Goal: Check status: Check status

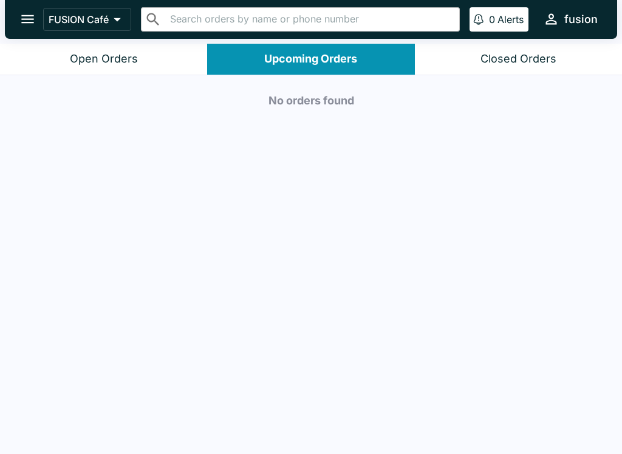
click at [521, 44] on button "Closed Orders" at bounding box center [518, 59] width 207 height 31
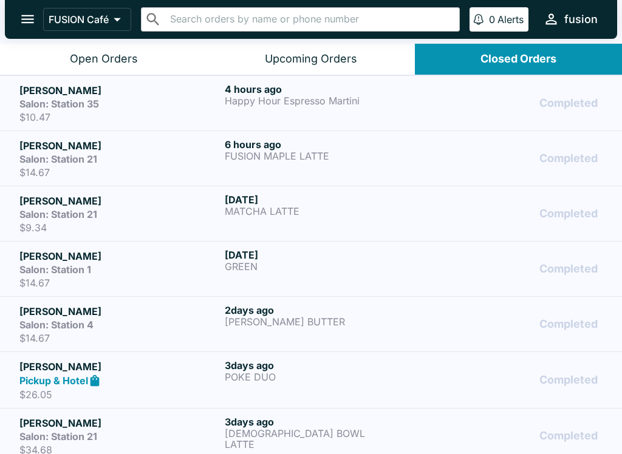
click at [316, 55] on div "Upcoming Orders" at bounding box center [311, 59] width 92 height 14
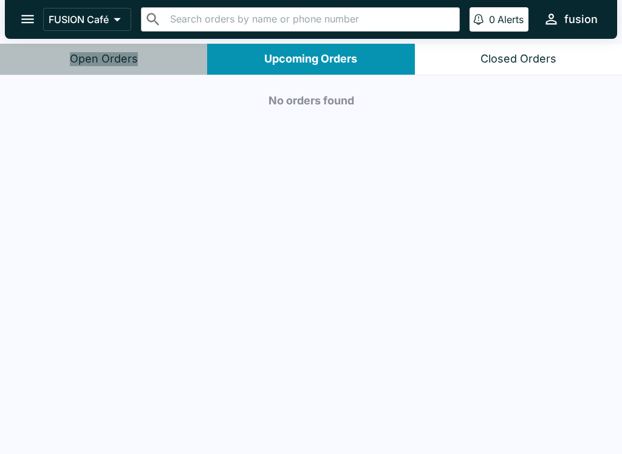
click at [134, 60] on div "Open Orders" at bounding box center [104, 59] width 68 height 14
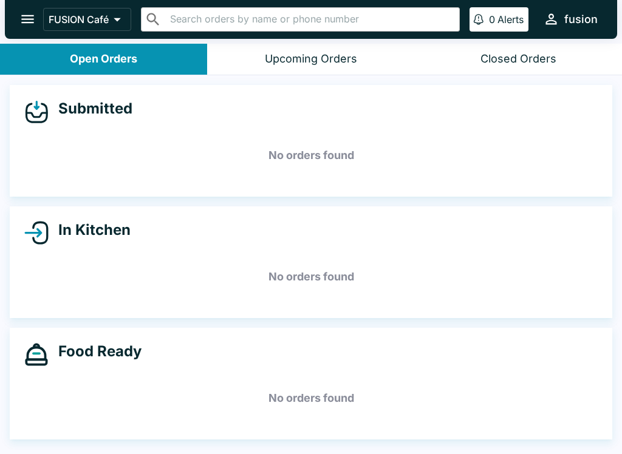
click at [511, 52] on div "Closed Orders" at bounding box center [519, 59] width 76 height 14
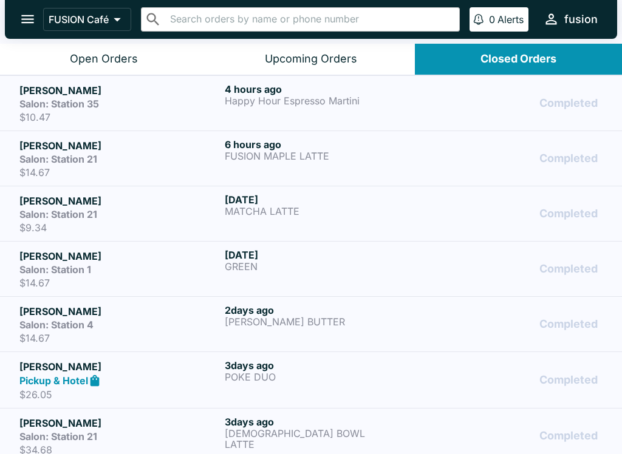
click at [244, 81] on link "[PERSON_NAME] Salon: Station 35 $10.47 4 hours ago Happy Hour Espresso Martini …" at bounding box center [311, 102] width 622 height 55
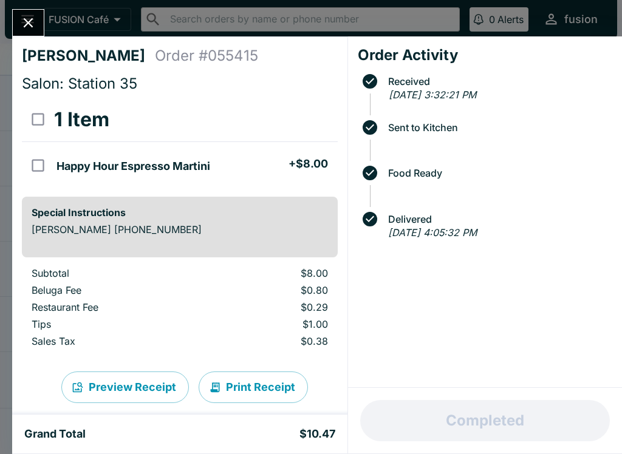
click at [39, 31] on button "Close" at bounding box center [28, 23] width 31 height 26
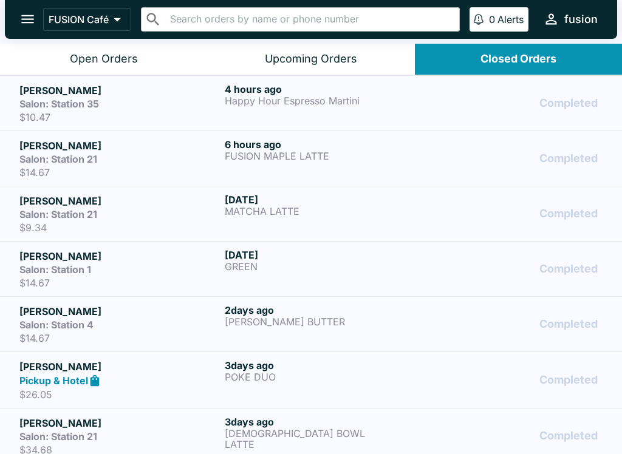
click at [24, 9] on button "open drawer" at bounding box center [27, 19] width 31 height 31
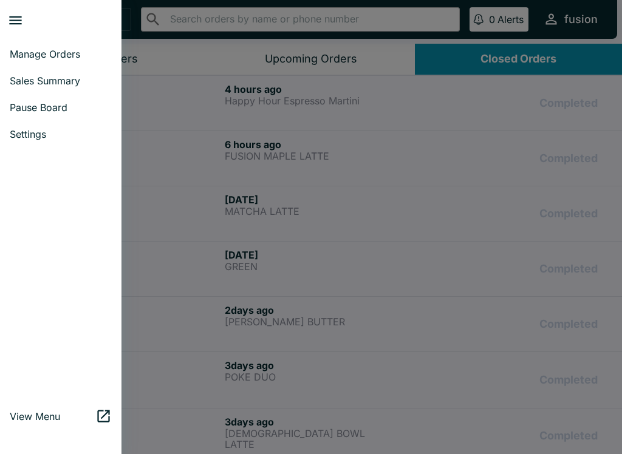
click at [62, 59] on span "Manage Orders" at bounding box center [61, 54] width 102 height 12
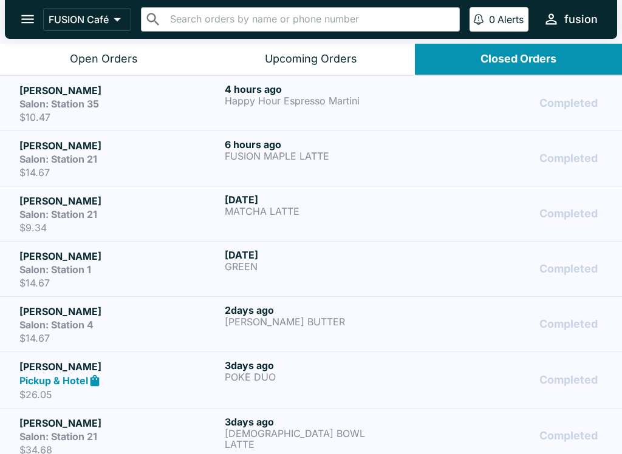
click at [117, 61] on div "Open Orders" at bounding box center [104, 59] width 68 height 14
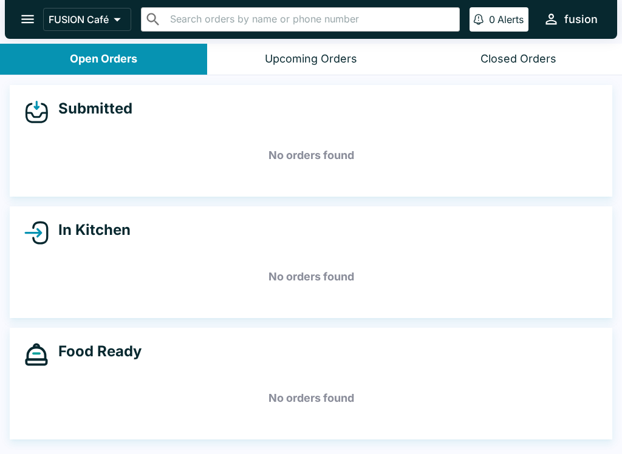
click at [337, 44] on button "Upcoming Orders" at bounding box center [310, 59] width 207 height 31
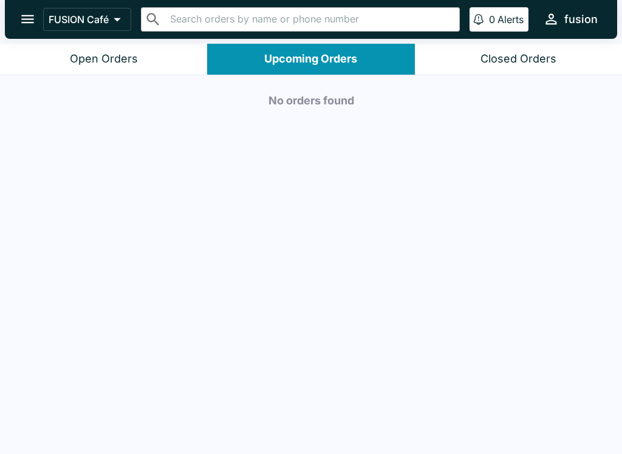
click at [129, 52] on div "Open Orders" at bounding box center [104, 59] width 68 height 14
